Goal: Information Seeking & Learning: Find specific fact

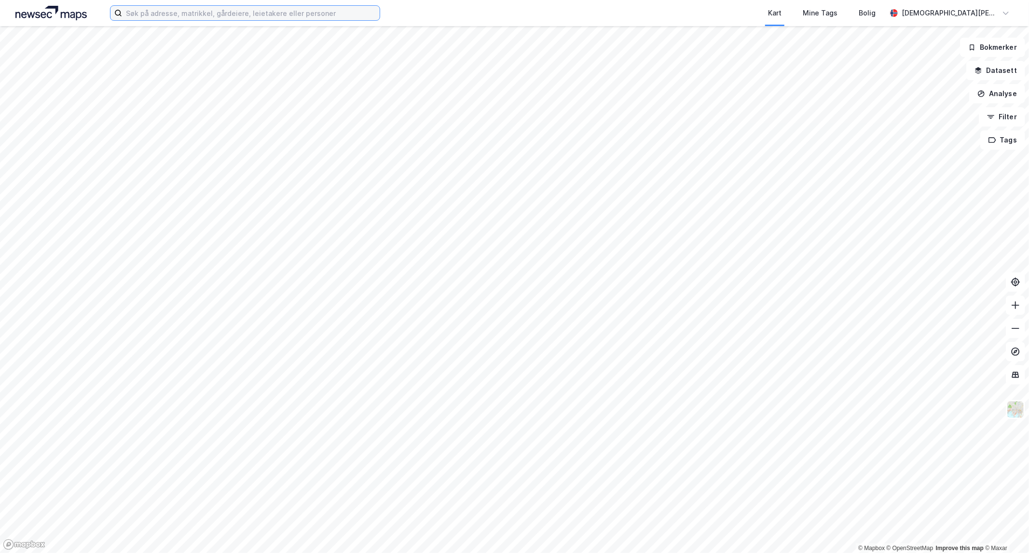
click at [309, 9] on input at bounding box center [251, 13] width 258 height 14
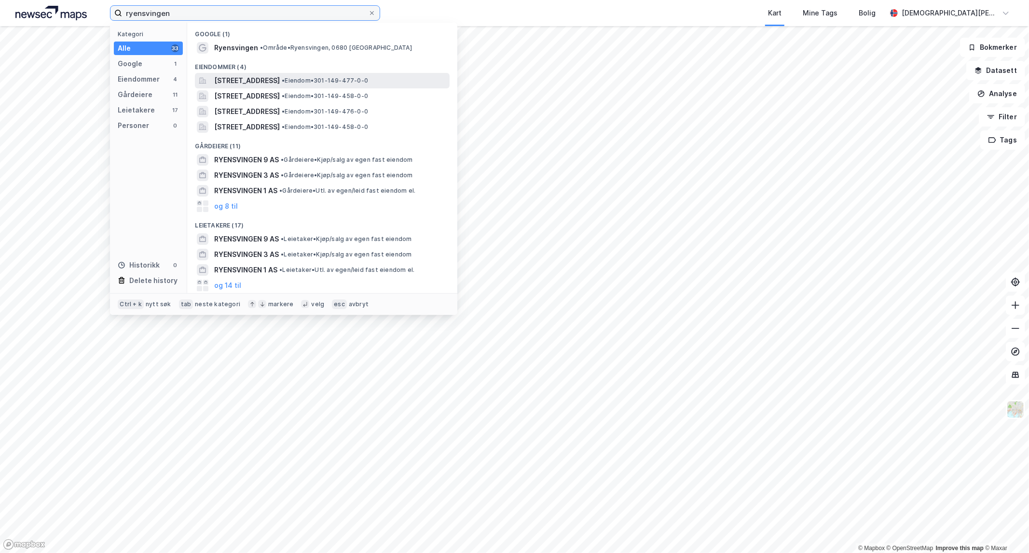
type input "ryensvingen"
click at [278, 75] on span "[STREET_ADDRESS]" at bounding box center [247, 81] width 66 height 12
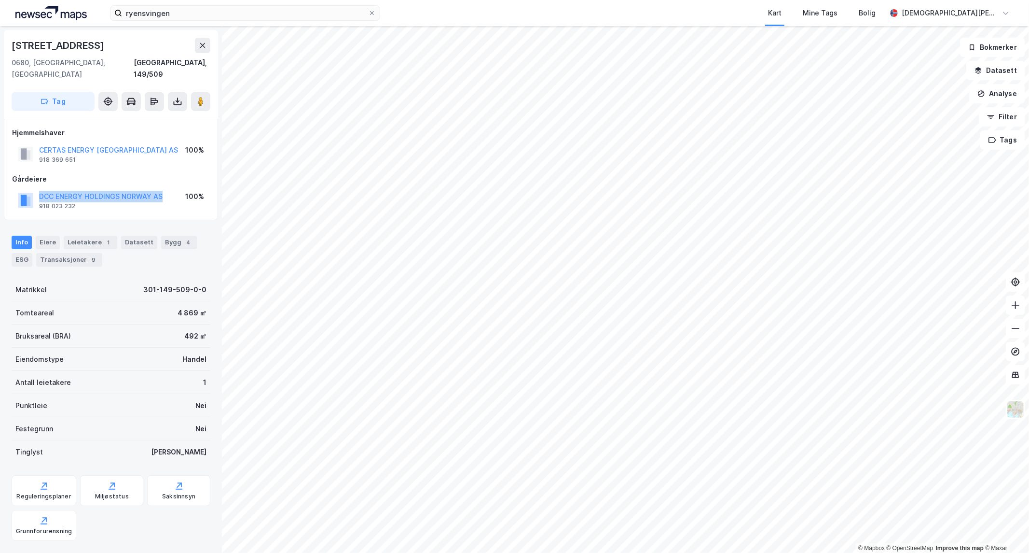
drag, startPoint x: 172, startPoint y: 186, endPoint x: 16, endPoint y: 181, distance: 156.4
click at [16, 189] on div "DCC ENERGY HOLDINGS [GEOGRAPHIC_DATA] AS 918 023 232 100%" at bounding box center [111, 200] width 198 height 23
drag, startPoint x: 91, startPoint y: 196, endPoint x: 37, endPoint y: 182, distance: 55.7
click at [37, 191] on div "DCC ENERGY HOLDINGS NORWAY AS 918 023 232" at bounding box center [90, 200] width 145 height 19
click at [140, 204] on div "Hjemmelshaver CERTAS ENERGY [GEOGRAPHIC_DATA] AS 918 369 651 100% Gårdeiere DCC…" at bounding box center [111, 169] width 214 height 101
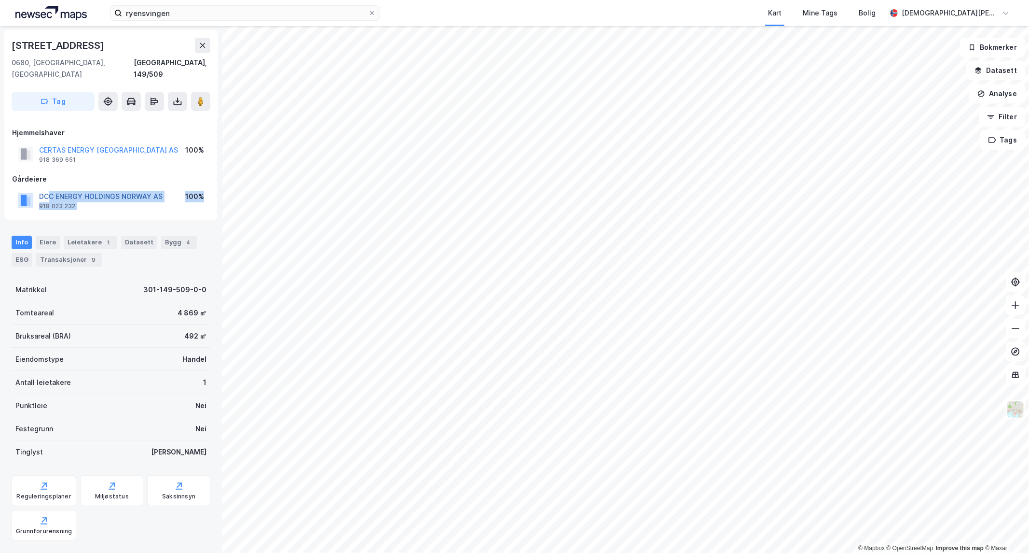
drag, startPoint x: 158, startPoint y: 199, endPoint x: 50, endPoint y: 187, distance: 108.8
click at [50, 187] on div "Hjemmelshaver CERTAS ENERGY [GEOGRAPHIC_DATA] AS 918 369 651 100% Gårdeiere DCC…" at bounding box center [111, 169] width 214 height 101
click at [164, 201] on div "Hjemmelshaver CERTAS ENERGY [GEOGRAPHIC_DATA] AS 918 369 651 100% Gårdeiere DCC…" at bounding box center [111, 169] width 214 height 101
drag, startPoint x: 180, startPoint y: 185, endPoint x: 89, endPoint y: 182, distance: 91.7
click at [89, 189] on div "DCC ENERGY HOLDINGS [GEOGRAPHIC_DATA] AS 918 023 232 100%" at bounding box center [111, 200] width 198 height 23
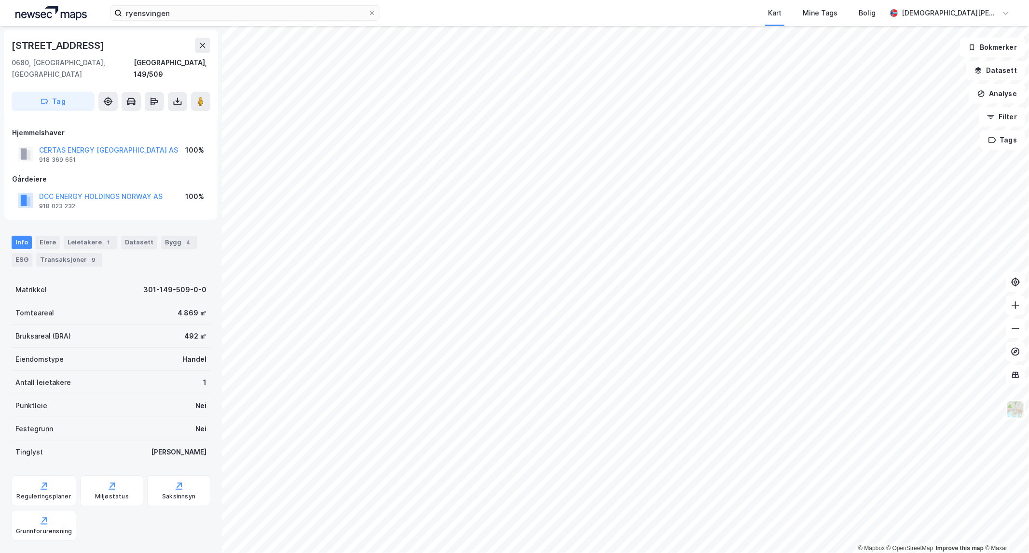
click at [191, 193] on div "100%" at bounding box center [194, 200] width 19 height 19
click at [174, 189] on div "DCC ENERGY HOLDINGS [GEOGRAPHIC_DATA] AS 918 023 232 100%" at bounding box center [111, 200] width 198 height 23
drag, startPoint x: 151, startPoint y: 140, endPoint x: 37, endPoint y: 134, distance: 114.1
click at [37, 142] on div "CERTAS ENERGY [GEOGRAPHIC_DATA] AS 918 369 651 100%" at bounding box center [111, 153] width 198 height 23
copy button "CERTAS ENERGY [GEOGRAPHIC_DATA] AS"
